Goal: Task Accomplishment & Management: Use online tool/utility

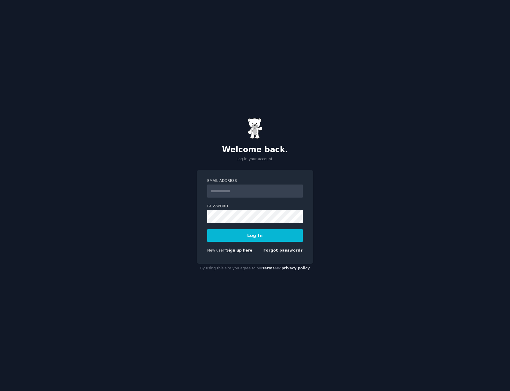
click at [233, 252] on link "Sign up here" at bounding box center [239, 251] width 26 height 4
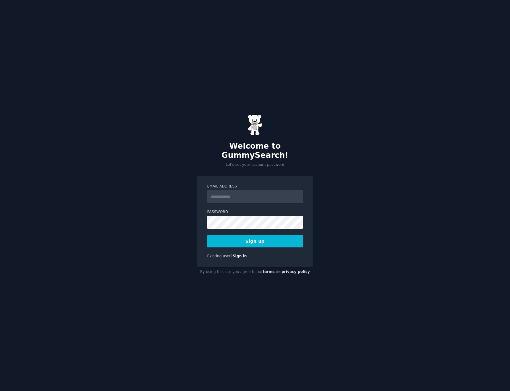
click at [227, 192] on input "Email Address" at bounding box center [255, 196] width 96 height 13
type input "**********"
click at [269, 236] on button "Sign up" at bounding box center [255, 241] width 96 height 12
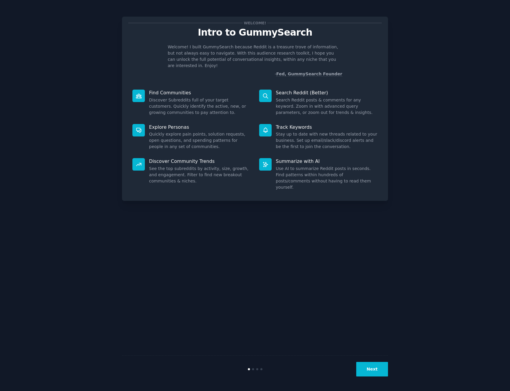
click at [380, 368] on button "Next" at bounding box center [372, 369] width 32 height 15
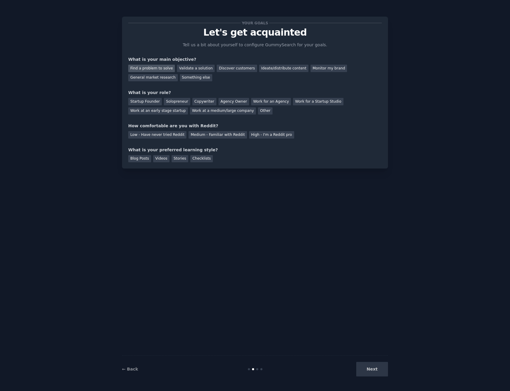
click at [155, 69] on div "Find a problem to solve" at bounding box center [151, 68] width 47 height 7
click at [194, 69] on div "Validate a solution" at bounding box center [196, 68] width 38 height 7
click at [148, 69] on div "Find a problem to solve" at bounding box center [151, 68] width 47 height 7
click at [219, 102] on div "Agency Owner" at bounding box center [234, 101] width 31 height 7
click at [147, 137] on div "Low - Have never tried Reddit" at bounding box center [157, 134] width 58 height 7
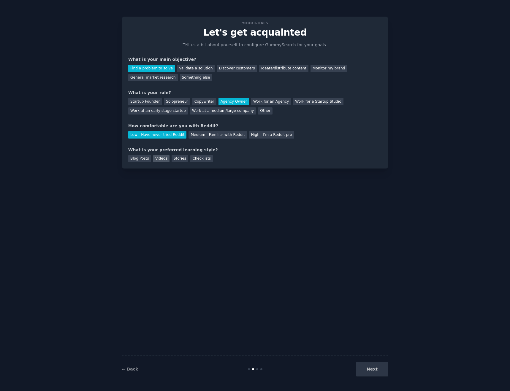
click at [159, 160] on div "Videos" at bounding box center [161, 158] width 16 height 7
click at [372, 366] on button "Next" at bounding box center [372, 369] width 32 height 15
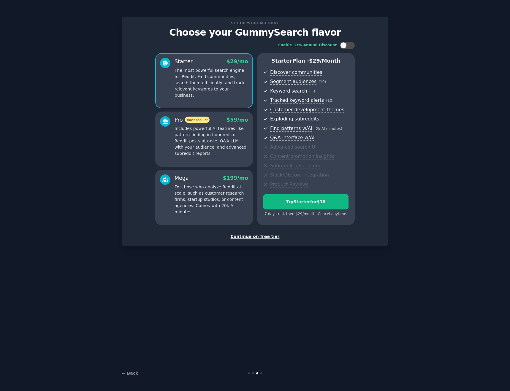
click at [256, 238] on div "Continue on free tier" at bounding box center [255, 237] width 254 height 6
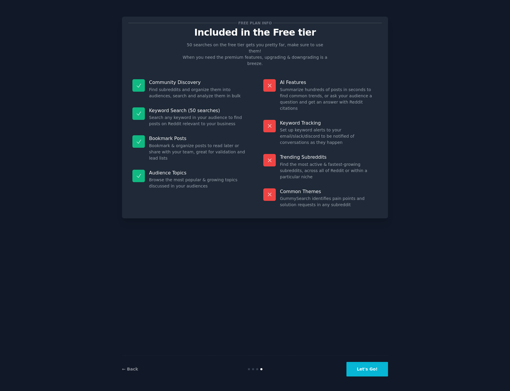
click at [373, 365] on button "Let's Go!" at bounding box center [368, 369] width 42 height 15
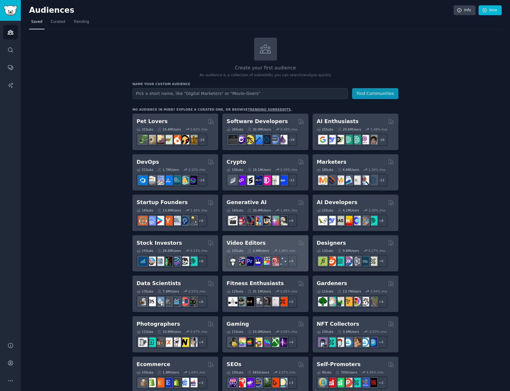
click at [265, 243] on div "Video Editors" at bounding box center [266, 243] width 78 height 7
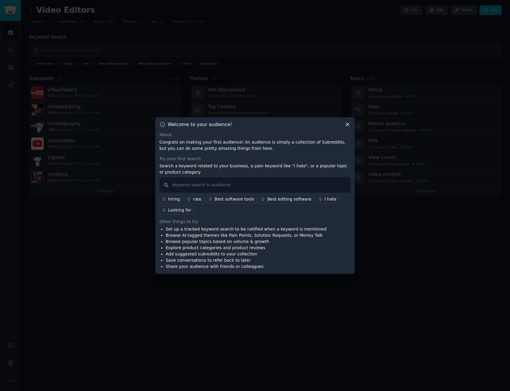
click at [348, 123] on icon at bounding box center [348, 124] width 6 height 6
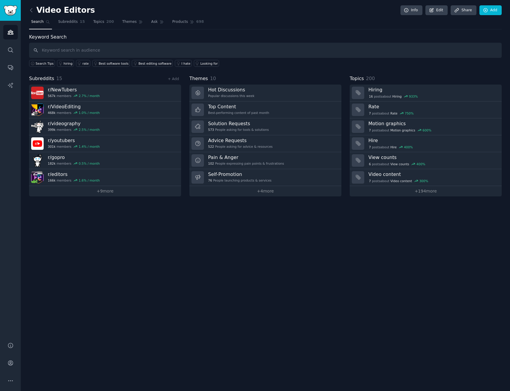
click at [385, 220] on div "Video Editors Info Edit Share Add Search Subreddits 15 Topics 200 Themes Ask Pr…" at bounding box center [265, 195] width 489 height 391
